Goal: Check status: Check status

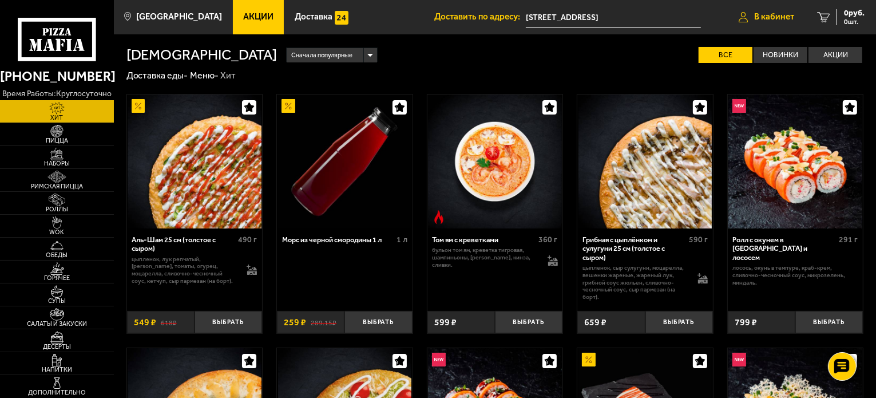
click at [781, 19] on span "В кабинет" at bounding box center [774, 17] width 40 height 9
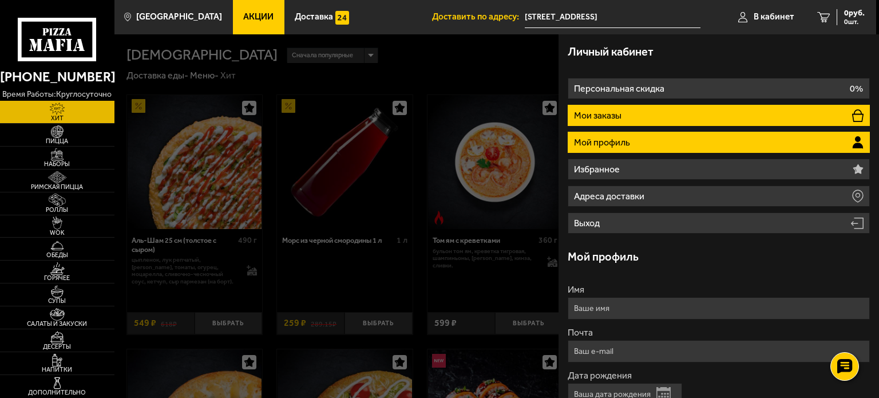
click at [706, 112] on li "Мои заказы" at bounding box center [719, 115] width 302 height 21
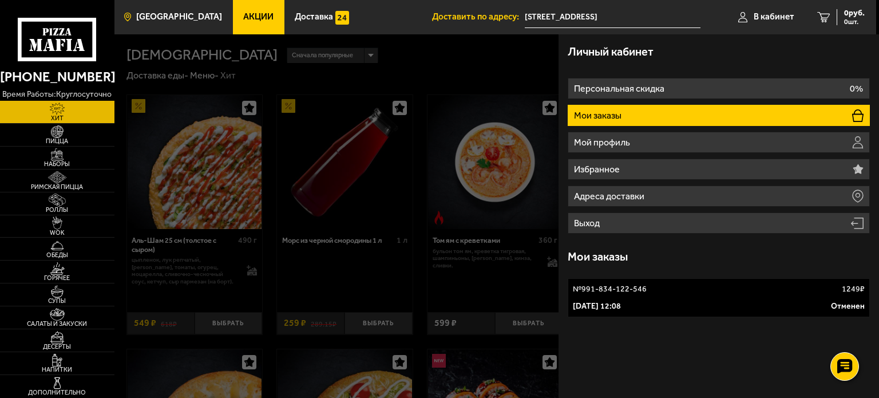
click at [164, 20] on span "[GEOGRAPHIC_DATA]" at bounding box center [179, 17] width 86 height 9
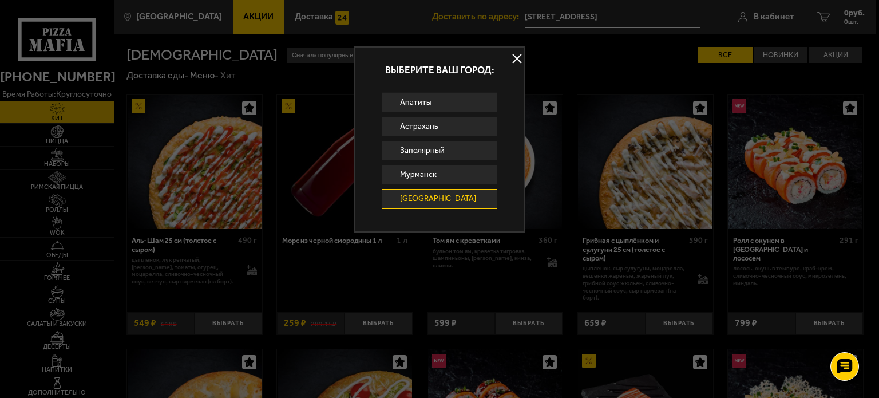
click at [515, 59] on button at bounding box center [516, 58] width 17 height 17
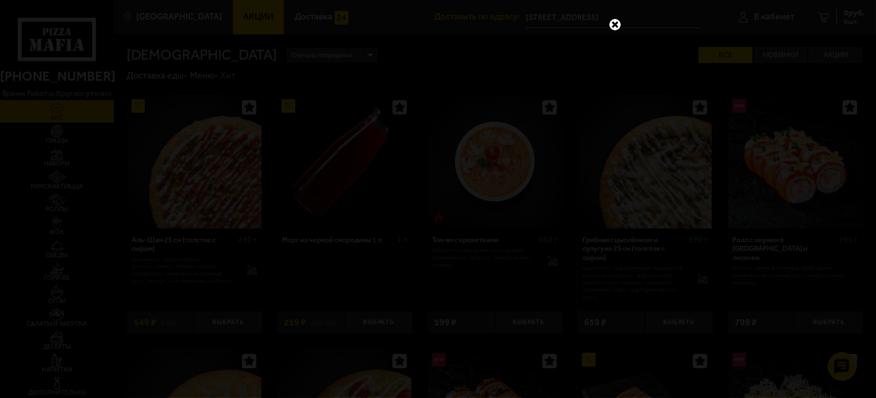
click at [616, 18] on link at bounding box center [615, 24] width 15 height 15
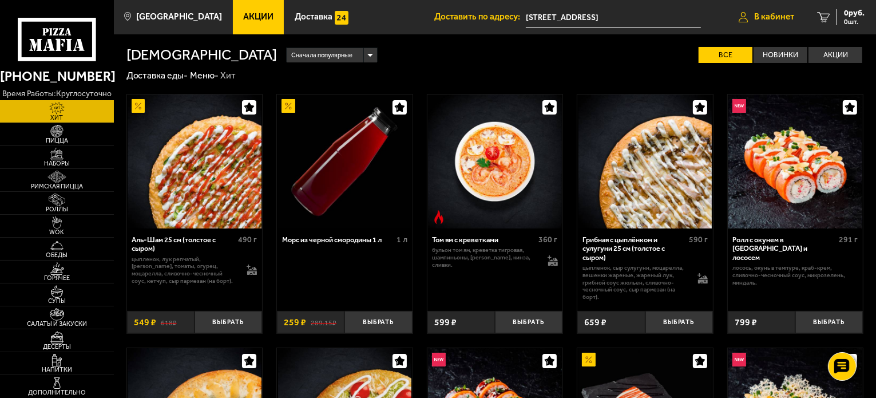
click at [780, 20] on span "В кабинет" at bounding box center [774, 17] width 40 height 9
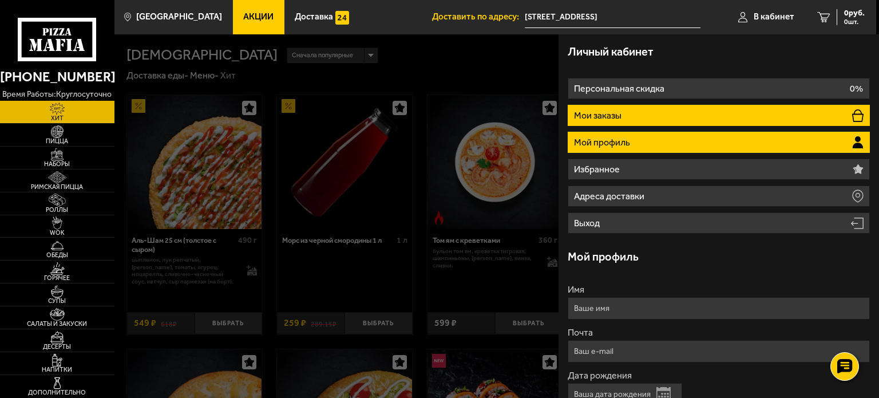
click at [643, 109] on li "Мои заказы" at bounding box center [719, 115] width 302 height 21
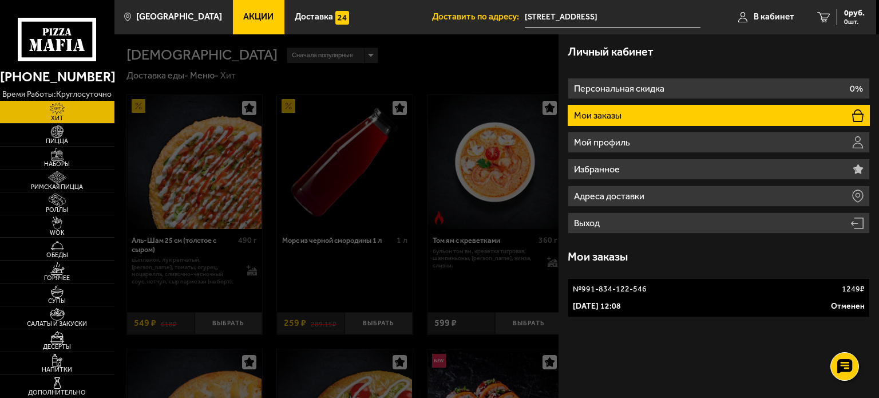
click at [630, 287] on p "№ 991-834-122-546" at bounding box center [610, 288] width 74 height 11
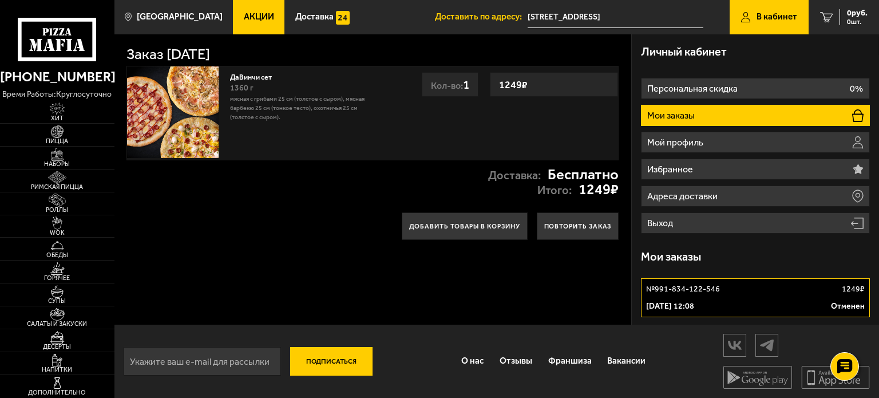
drag, startPoint x: 699, startPoint y: 287, endPoint x: 701, endPoint y: 298, distance: 10.4
click at [701, 298] on link "№ 991-834-122-546 1249 ₽ [DATE] 12:08 Отменен" at bounding box center [755, 297] width 229 height 39
